Goal: Find specific page/section: Find specific page/section

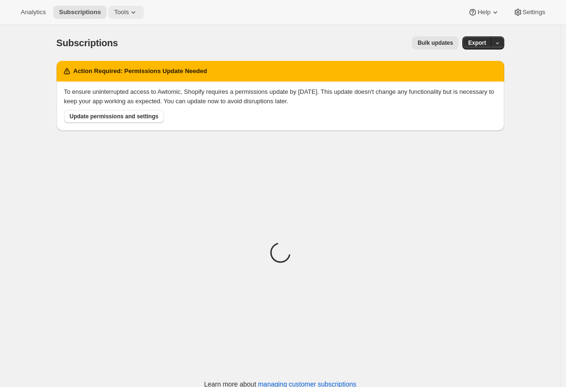
click at [132, 13] on icon at bounding box center [133, 12] width 9 height 9
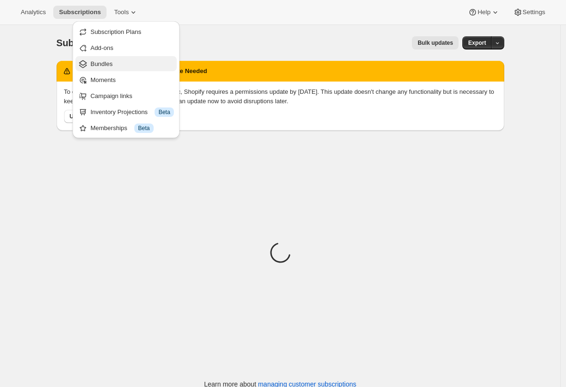
click at [135, 64] on span "Bundles" at bounding box center [131, 63] width 83 height 9
